Goal: Find specific page/section: Find specific page/section

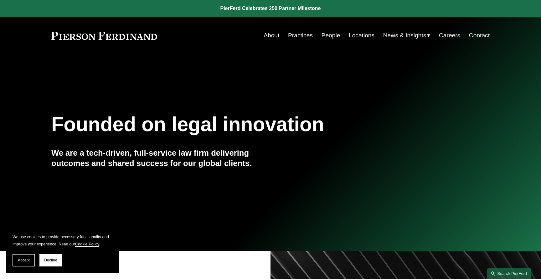
click at [297, 38] on link "Practices" at bounding box center [300, 35] width 25 height 12
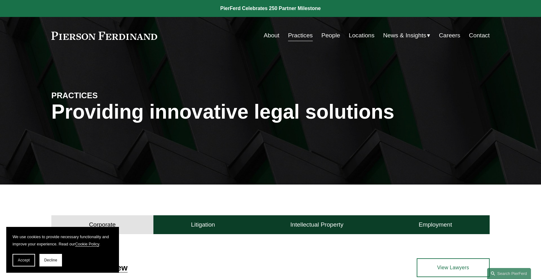
click at [367, 32] on link "Locations" at bounding box center [362, 35] width 26 height 12
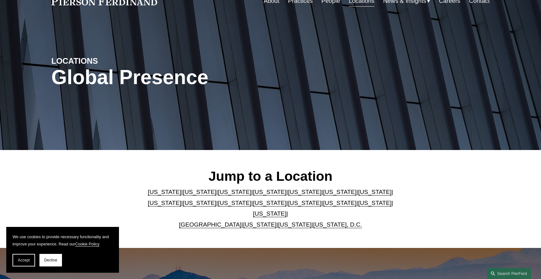
click at [225, 195] on link "[US_STATE]" at bounding box center [235, 191] width 34 height 7
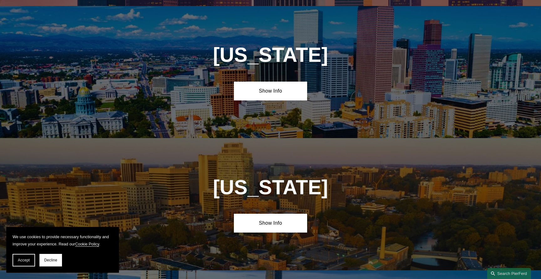
scroll to position [540, 0]
click at [284, 84] on link "Show Info" at bounding box center [270, 90] width 73 height 19
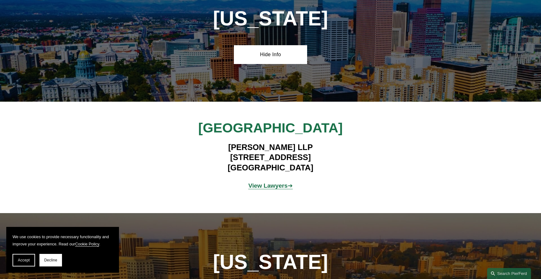
scroll to position [581, 0]
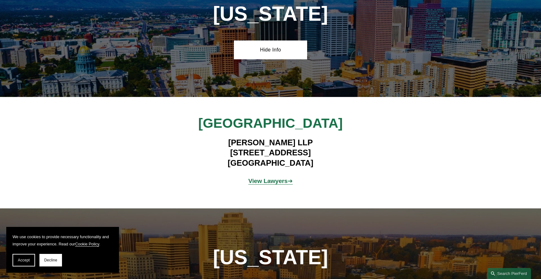
click at [269, 177] on strong "View Lawyers" at bounding box center [267, 180] width 39 height 7
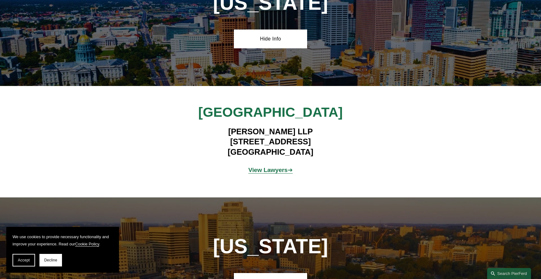
scroll to position [592, 0]
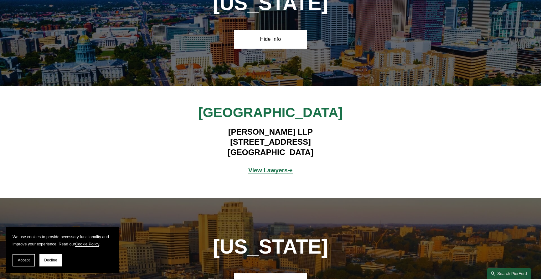
click at [264, 167] on strong "View Lawyers" at bounding box center [267, 170] width 39 height 7
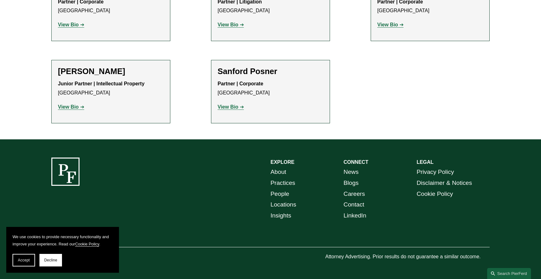
scroll to position [300, 0]
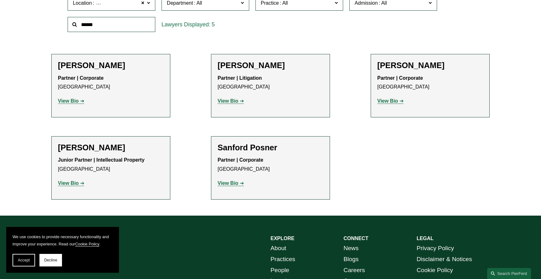
scroll to position [226, 0]
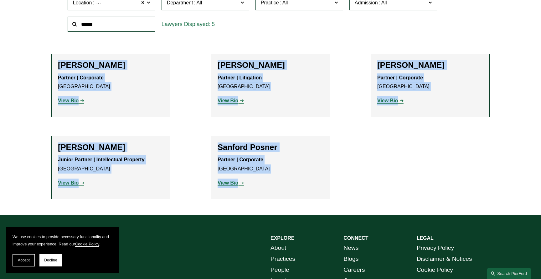
drag, startPoint x: 49, startPoint y: 53, endPoint x: 407, endPoint y: 214, distance: 393.2
click at [407, 214] on div "Filter Location [GEOGRAPHIC_DATA] [GEOGRAPHIC_DATA] All [GEOGRAPHIC_DATA] [GEOG…" at bounding box center [270, 91] width 541 height 247
copy ul "[PERSON_NAME] Partner | Corporate Denver View Bio Location: [GEOGRAPHIC_DATA]; …"
